Goal: Information Seeking & Learning: Compare options

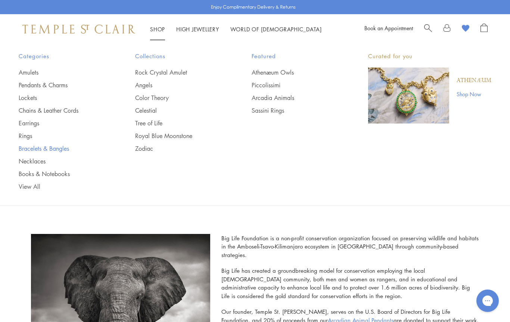
click at [62, 150] on link "Bracelets & Bangles" at bounding box center [62, 148] width 87 height 8
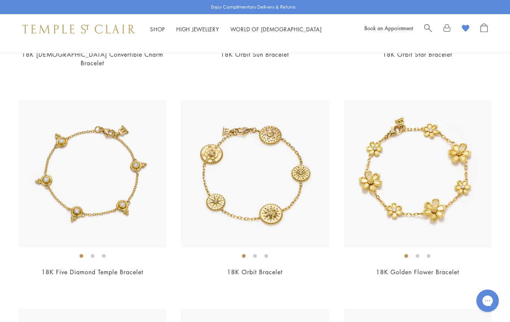
scroll to position [880, 0]
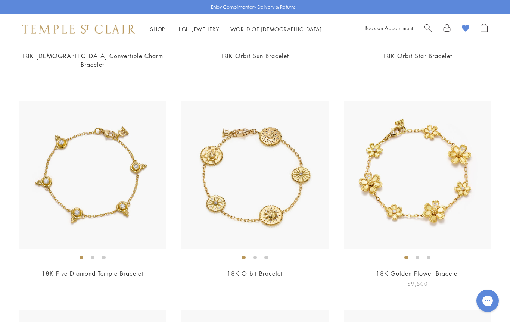
click at [460, 203] on img at bounding box center [417, 174] width 147 height 147
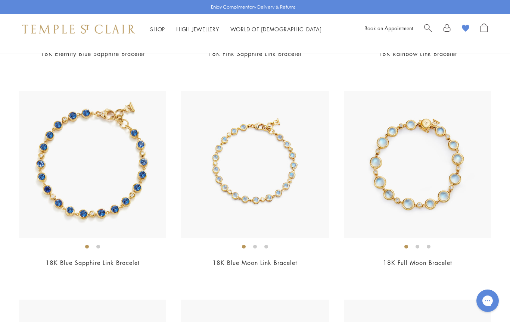
scroll to position [1727, 0]
click at [295, 182] on img at bounding box center [254, 163] width 147 height 147
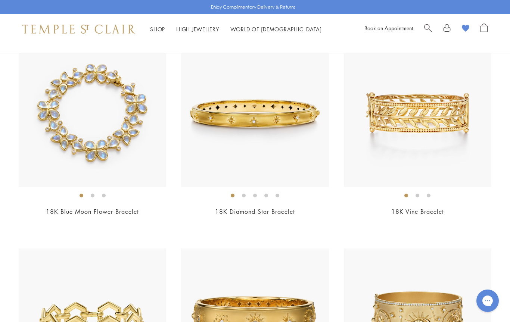
scroll to position [2178, 0]
